Goal: Transaction & Acquisition: Subscribe to service/newsletter

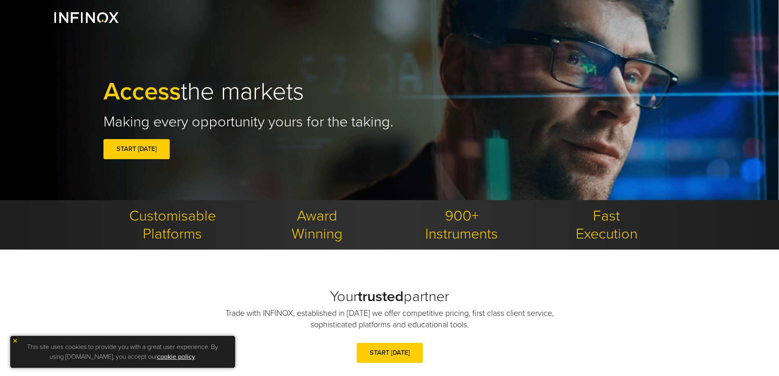
click at [12, 338] on div "This site uses cookies to provide you with a great user experience. By using in…" at bounding box center [122, 352] width 225 height 32
click at [15, 340] on img at bounding box center [15, 341] width 6 height 6
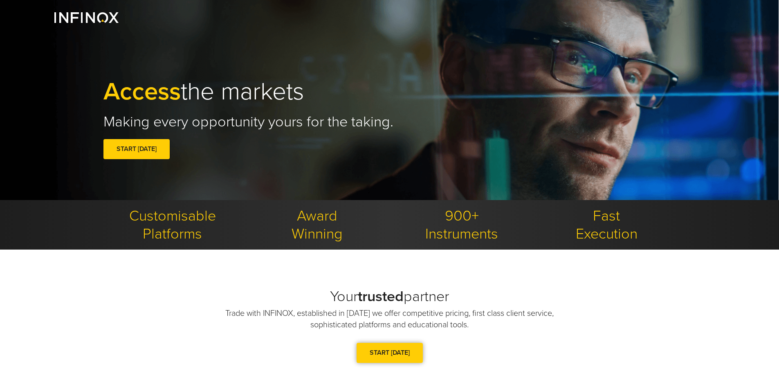
click at [389, 352] on span at bounding box center [389, 352] width 0 height 0
click at [92, 13] on img at bounding box center [86, 17] width 64 height 11
